Goal: Task Accomplishment & Management: Complete application form

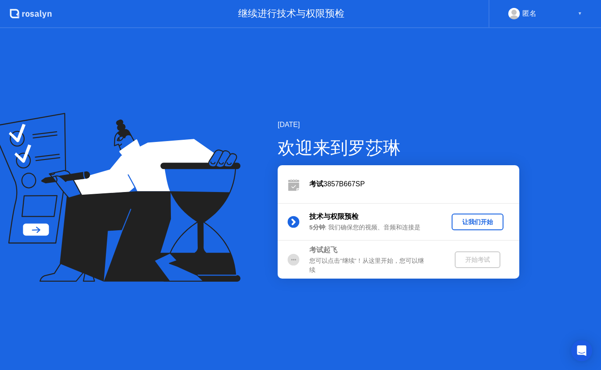
click at [477, 226] on div "让我们开始" at bounding box center [477, 222] width 45 height 8
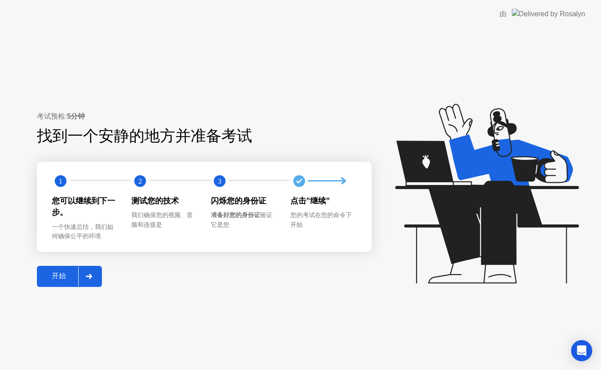
click at [66, 280] on div "开始" at bounding box center [59, 275] width 39 height 9
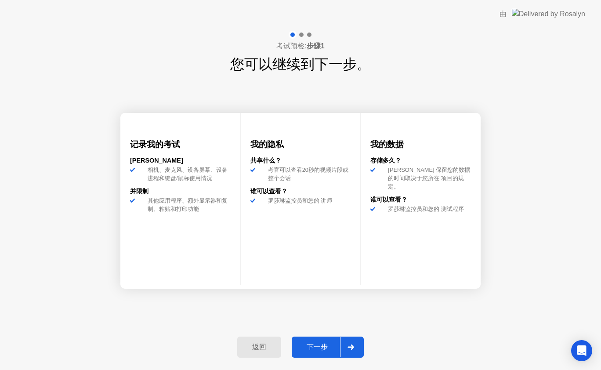
click at [324, 344] on div "下一步" at bounding box center [317, 346] width 46 height 9
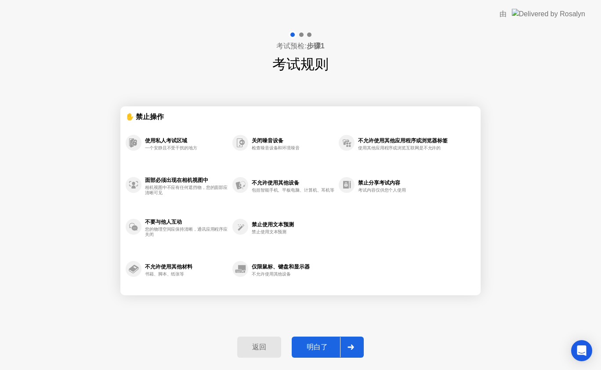
click at [310, 347] on div "明白了" at bounding box center [317, 346] width 46 height 9
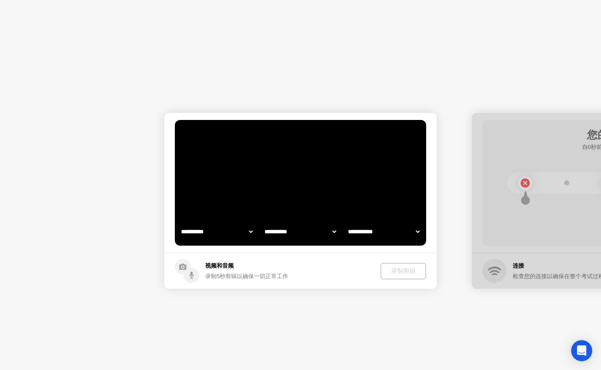
select select "**********"
select select "*******"
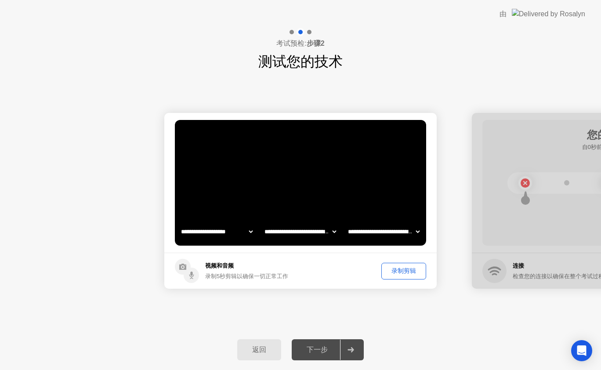
click at [396, 273] on div "录制剪辑" at bounding box center [403, 270] width 39 height 8
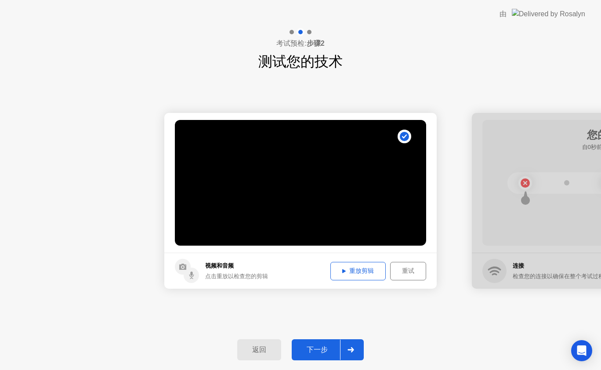
click at [380, 273] on div "重放剪辑" at bounding box center [357, 270] width 49 height 8
click at [331, 346] on div "下一步" at bounding box center [317, 349] width 46 height 9
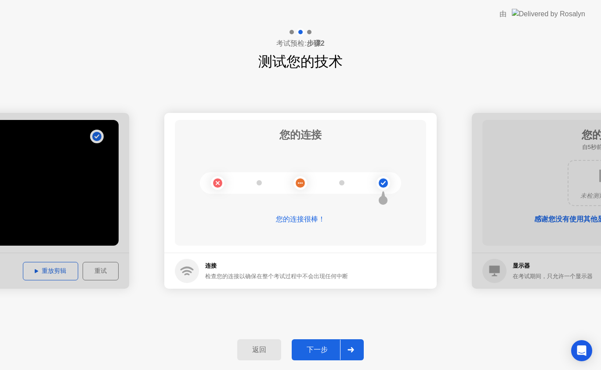
click at [321, 345] on div "下一步" at bounding box center [317, 349] width 46 height 9
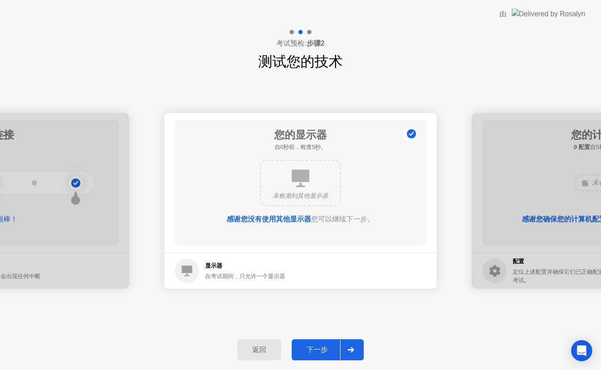
click at [320, 346] on div "下一步" at bounding box center [317, 349] width 46 height 9
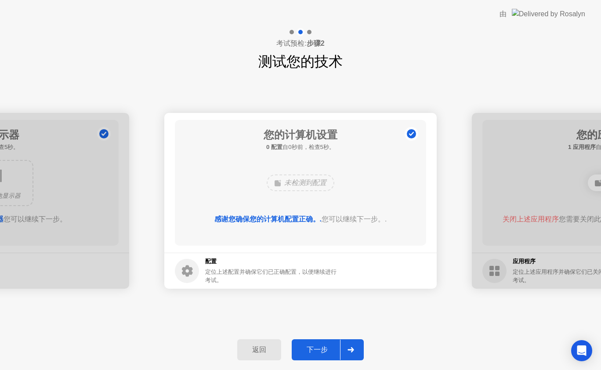
click at [320, 346] on div "下一步" at bounding box center [317, 349] width 46 height 9
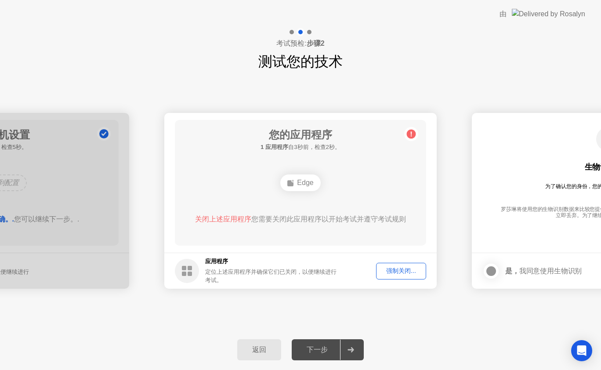
click at [409, 267] on div "强制关闭..." at bounding box center [401, 270] width 44 height 8
click at [296, 185] on div "Edge" at bounding box center [300, 182] width 40 height 17
click at [316, 254] on footer "应用程序 定位上述应用程序并确保它们已关闭，以便继续进行考试。 强制关闭..." at bounding box center [300, 270] width 272 height 36
click at [392, 272] on div "强制关闭..." at bounding box center [401, 270] width 44 height 8
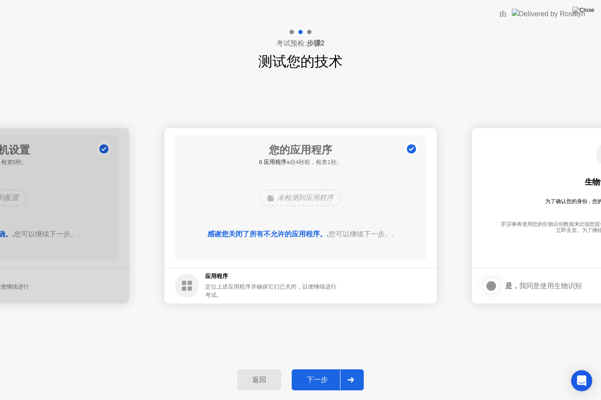
click at [320, 369] on div "下一步" at bounding box center [317, 380] width 46 height 9
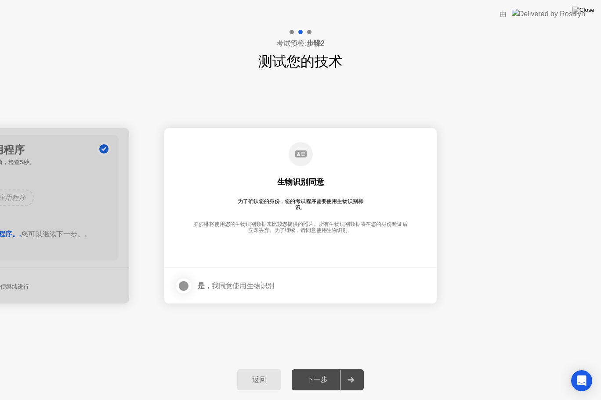
click at [189, 287] on div at bounding box center [183, 286] width 11 height 11
click at [308, 369] on div "下一步" at bounding box center [317, 380] width 46 height 9
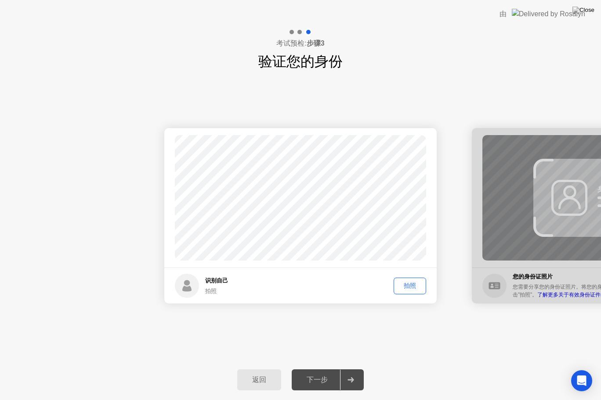
click at [401, 289] on div "拍照" at bounding box center [409, 286] width 26 height 8
click at [332, 369] on button "下一步" at bounding box center [327, 380] width 72 height 21
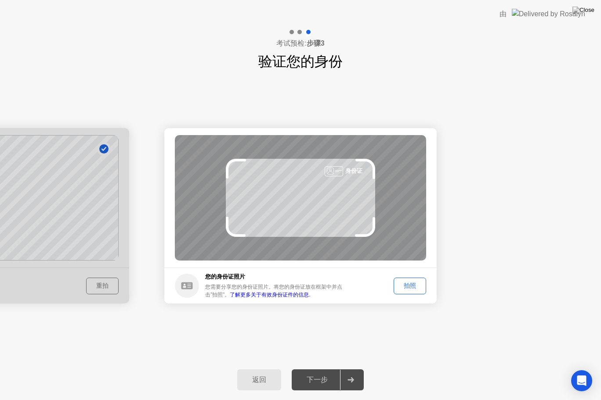
click at [415, 287] on div "拍照" at bounding box center [409, 286] width 26 height 8
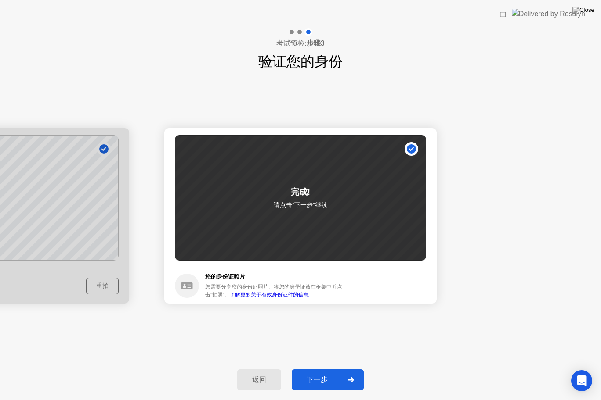
click at [322, 369] on div "下一步" at bounding box center [317, 380] width 46 height 9
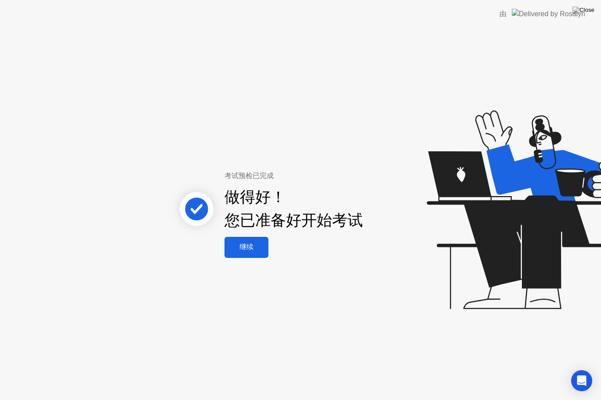
click at [251, 250] on div "继续" at bounding box center [246, 247] width 39 height 9
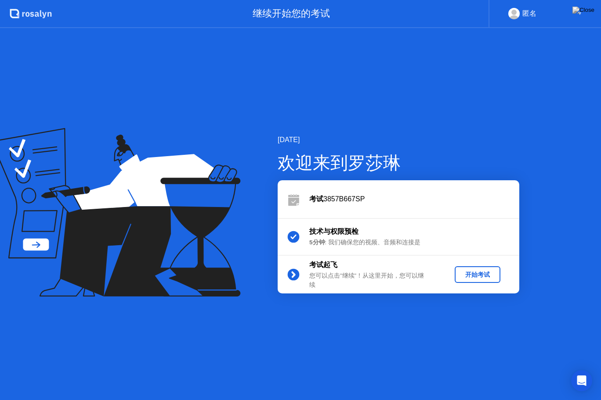
click at [473, 272] on div "开始考试" at bounding box center [477, 275] width 39 height 8
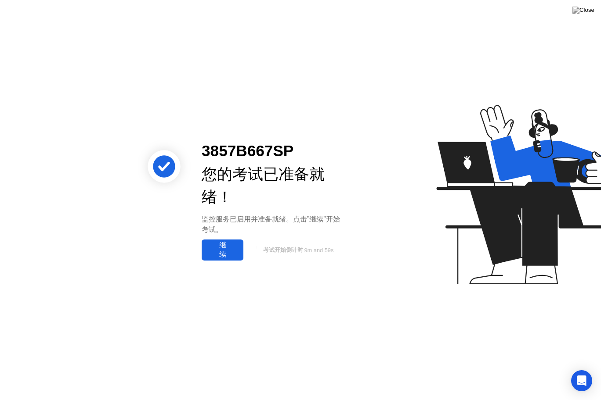
click at [223, 252] on div "继续" at bounding box center [222, 250] width 36 height 18
